Goal: Check status: Check status

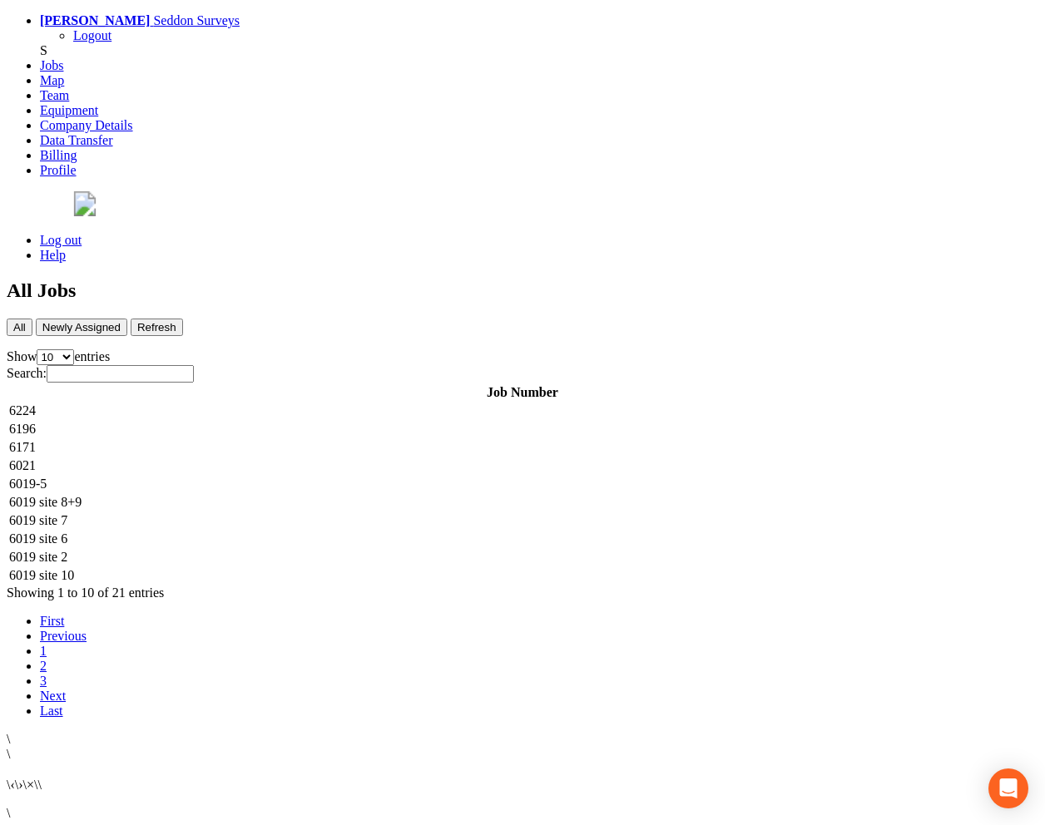
click at [461, 403] on td "6224" at bounding box center [522, 411] width 1028 height 17
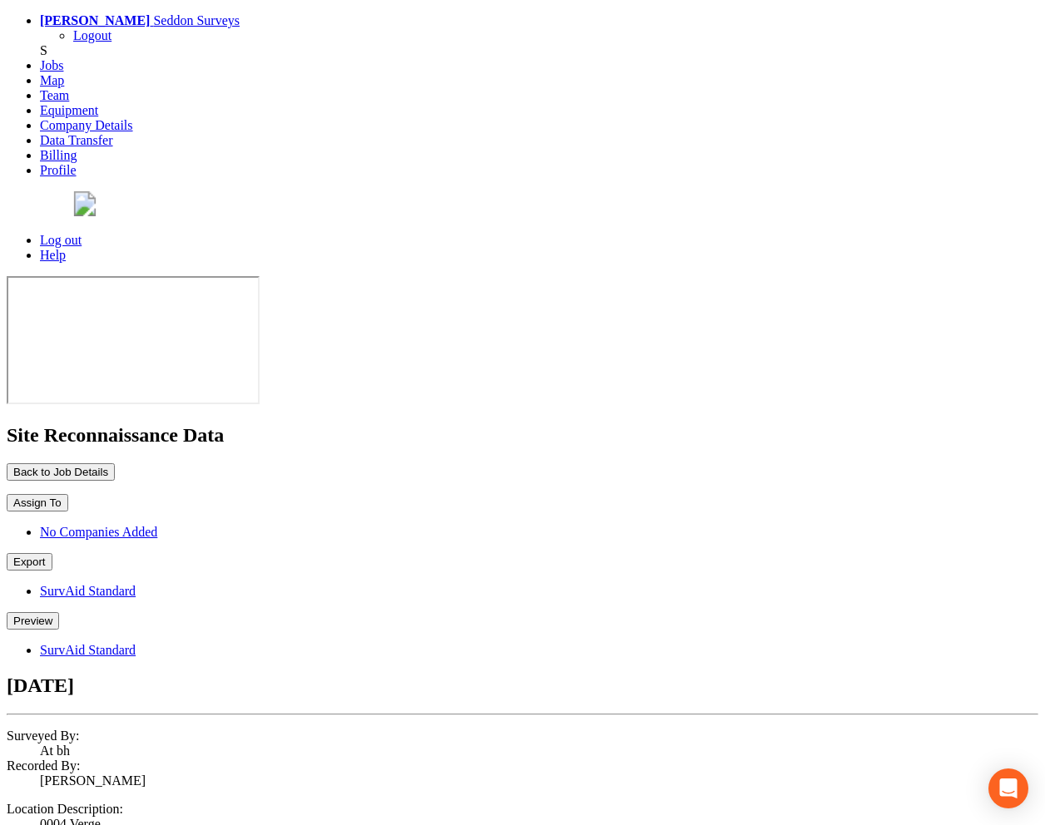
click at [59, 612] on button "Preview" at bounding box center [33, 620] width 52 height 17
click at [136, 643] on link "SurvAid Standard" at bounding box center [88, 650] width 96 height 14
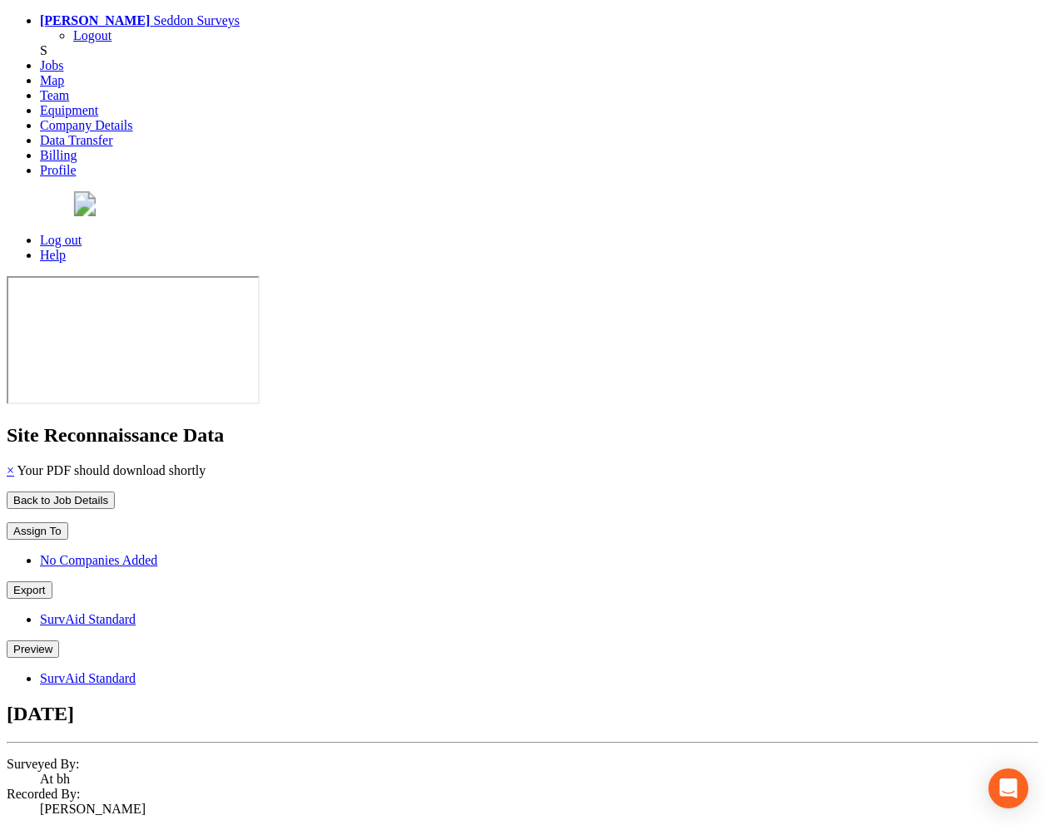
click at [115, 492] on button "Back to Job Details" at bounding box center [61, 500] width 108 height 17
